Goal: Information Seeking & Learning: Learn about a topic

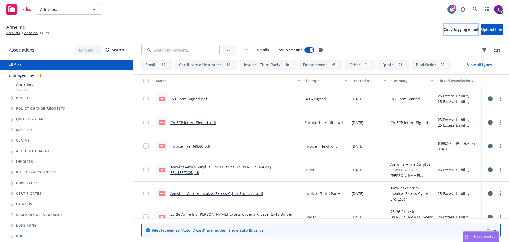
click at [444, 26] on button "Copy logging email" at bounding box center [461, 29] width 34 height 11
click at [444, 27] on span "Copy logging email" at bounding box center [461, 29] width 34 height 5
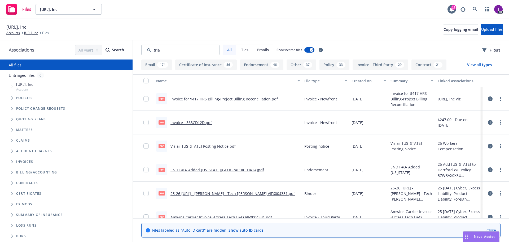
type input "tria"
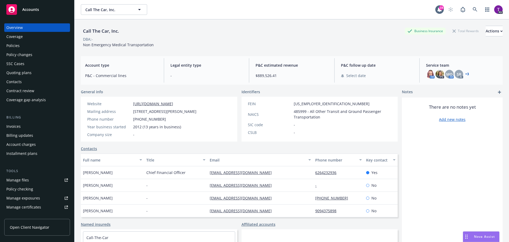
click at [29, 13] on div "Accounts" at bounding box center [37, 9] width 62 height 11
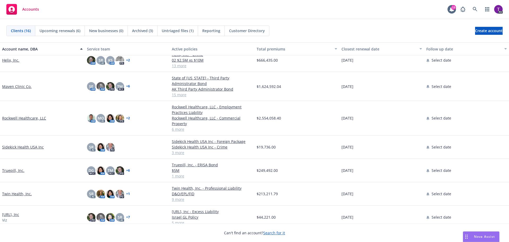
scroll to position [211, 0]
click at [13, 211] on link "[URL], Inc" at bounding box center [10, 214] width 17 height 6
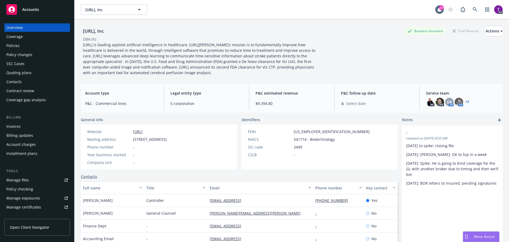
click at [28, 47] on div "Policies" at bounding box center [37, 45] width 62 height 8
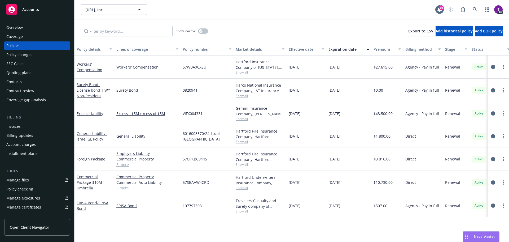
click at [31, 73] on div "Quoting plans" at bounding box center [37, 72] width 62 height 8
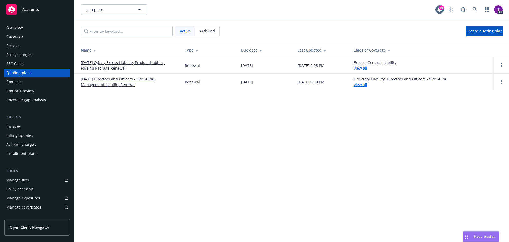
click at [105, 60] on link "[DATE] Cyber, Excess Liability, Product Liability, Foreign Package Renewal" at bounding box center [128, 65] width 95 height 11
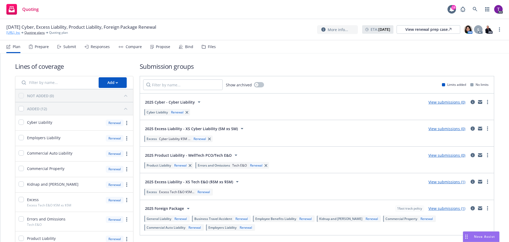
click at [14, 31] on link "[URL], Inc" at bounding box center [13, 32] width 14 height 5
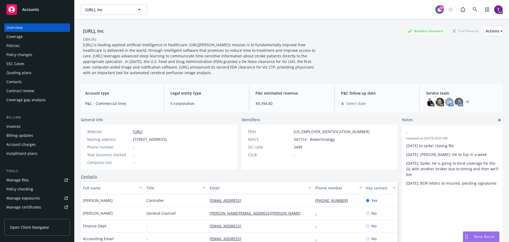
click at [35, 9] on span "Accounts" at bounding box center [30, 9] width 17 height 4
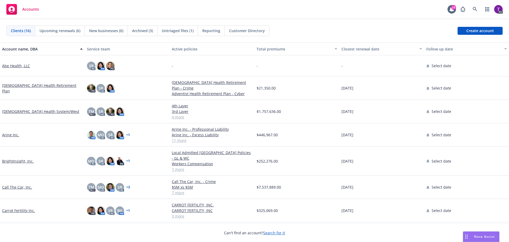
click at [247, 33] on span "Customer Directory" at bounding box center [247, 31] width 36 height 6
